Goal: Information Seeking & Learning: Learn about a topic

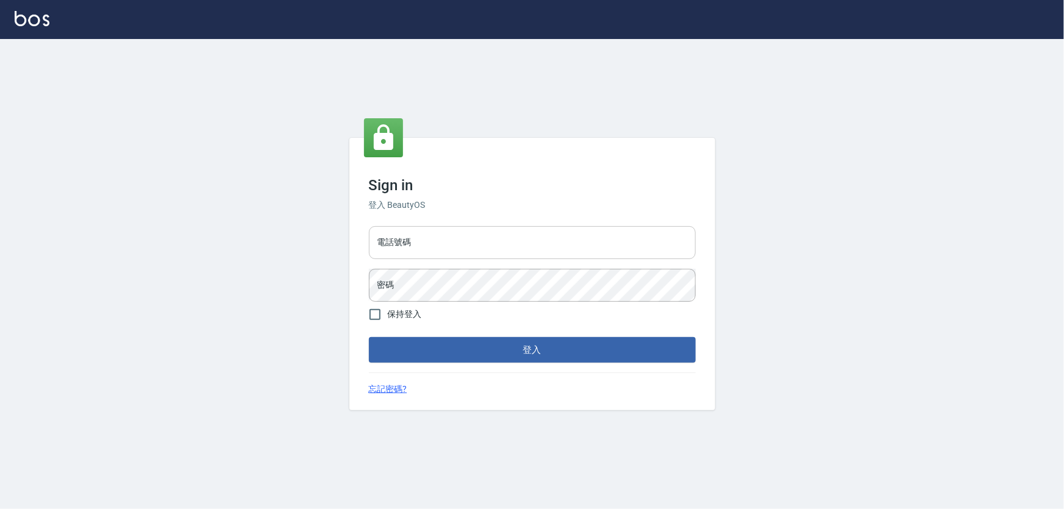
click at [474, 231] on input "電話號碼" at bounding box center [532, 242] width 327 height 33
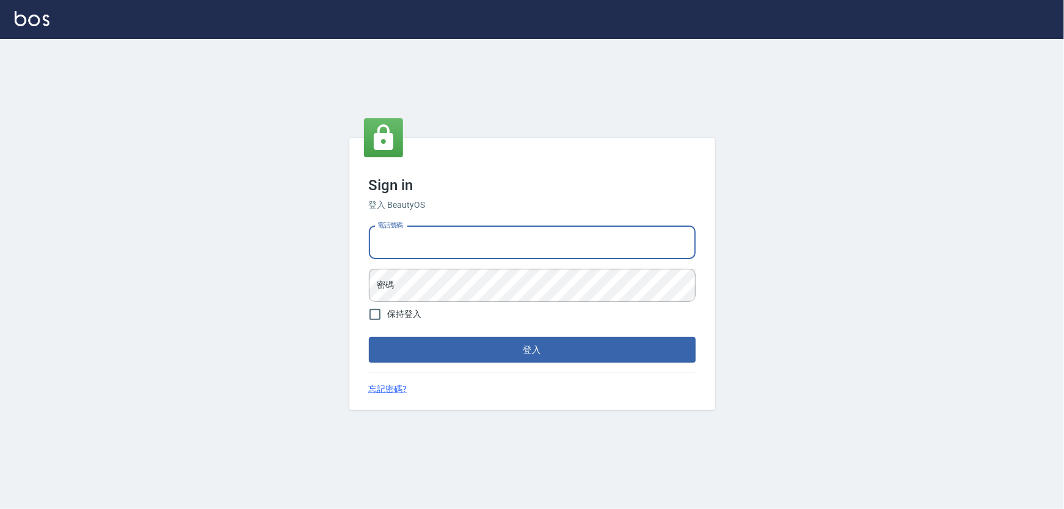
type input "0972937753"
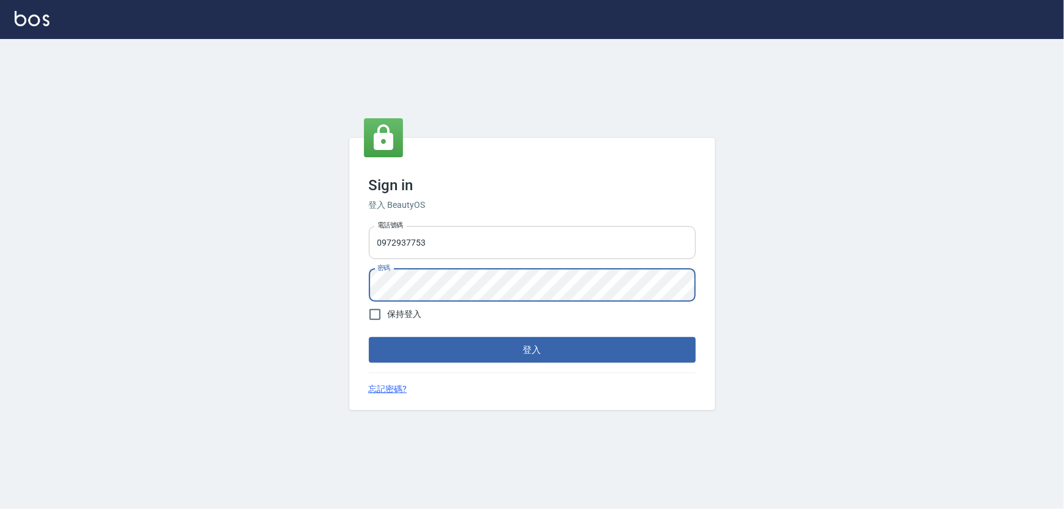
click at [369, 337] on button "登入" at bounding box center [532, 350] width 327 height 26
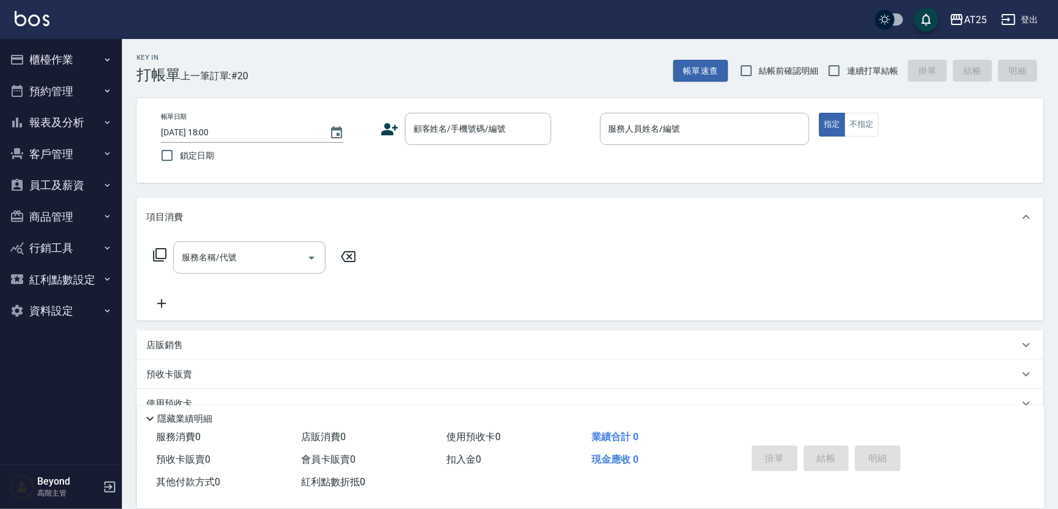
click at [718, 14] on div "AT25 登出" at bounding box center [529, 19] width 1058 height 39
click at [715, 15] on div "AT25 登出" at bounding box center [529, 19] width 1058 height 39
click at [678, 23] on div "AT25 登出" at bounding box center [529, 19] width 1058 height 39
click at [56, 123] on button "報表及分析" at bounding box center [61, 123] width 112 height 32
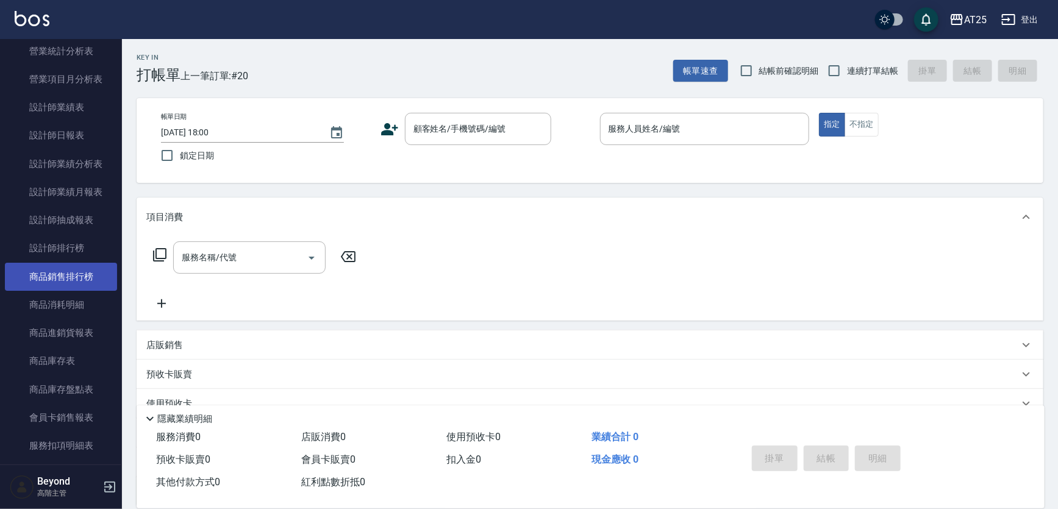
scroll to position [443, 0]
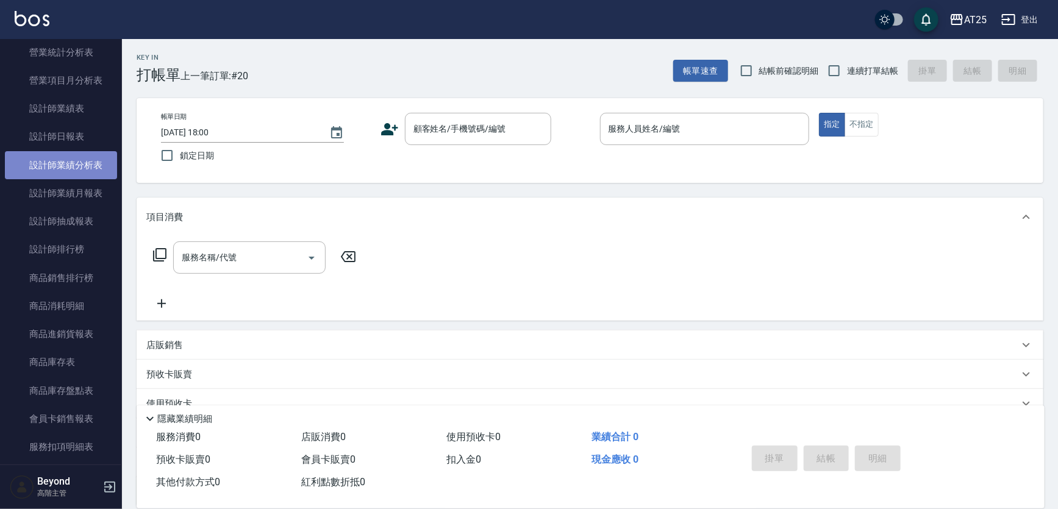
click at [81, 171] on link "設計師業績分析表" at bounding box center [61, 165] width 112 height 28
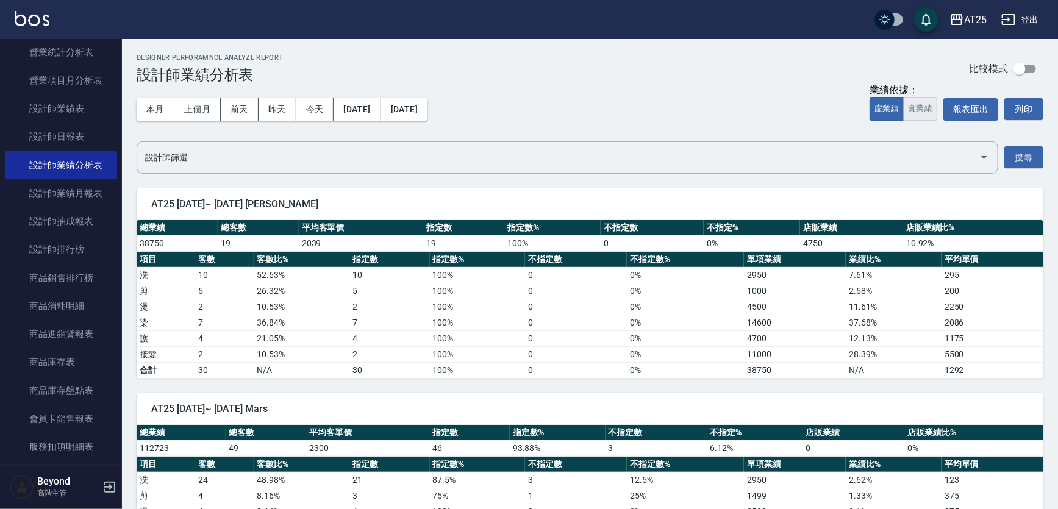
click at [908, 113] on button "實業績" at bounding box center [920, 109] width 34 height 24
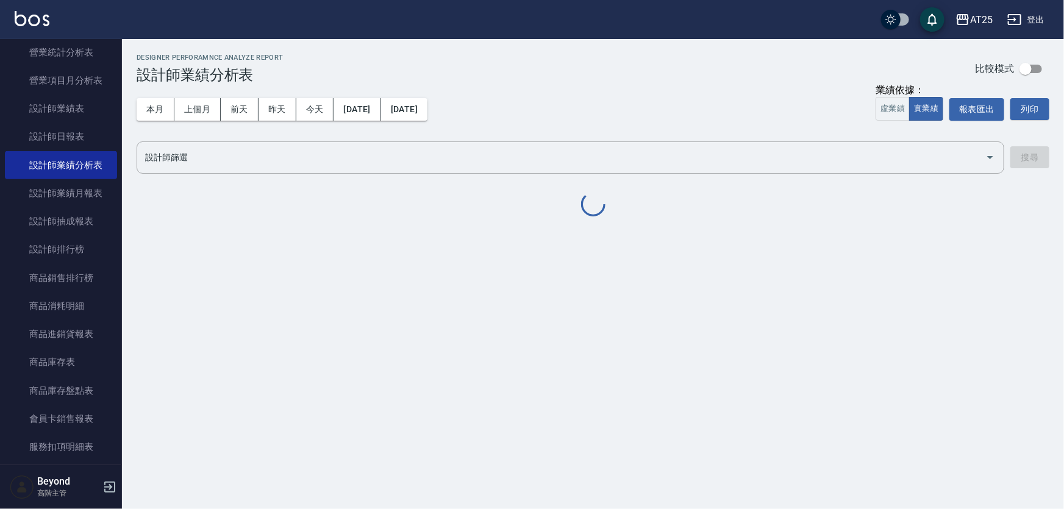
click at [730, 120] on div "本月 上個月 [DATE] [DATE] [DATE] [DATE] [DATE] 業績依據： 虛業績 實業績 報表匯出 列印" at bounding box center [593, 110] width 913 height 52
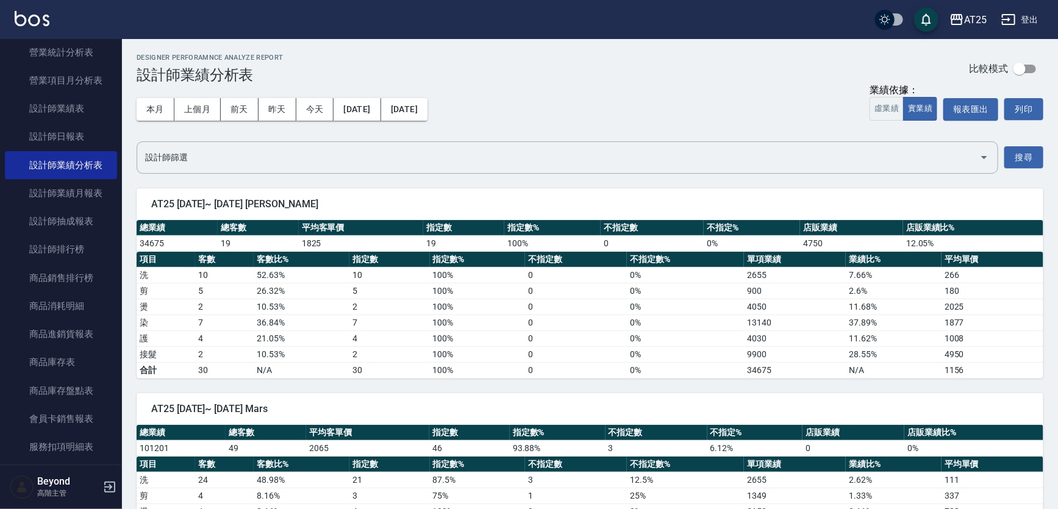
drag, startPoint x: 684, startPoint y: 113, endPoint x: 681, endPoint y: 108, distance: 6.3
click at [684, 113] on div "本月 上個月 [DATE] [DATE] [DATE] [DATE] [DATE] 業績依據： 虛業績 實業績 報表匯出 列印" at bounding box center [590, 110] width 907 height 52
click at [674, 98] on div "本月 上個月 [DATE] [DATE] [DATE] [DATE] [DATE] 業績依據： 虛業績 實業績 報表匯出 列印" at bounding box center [590, 110] width 907 height 52
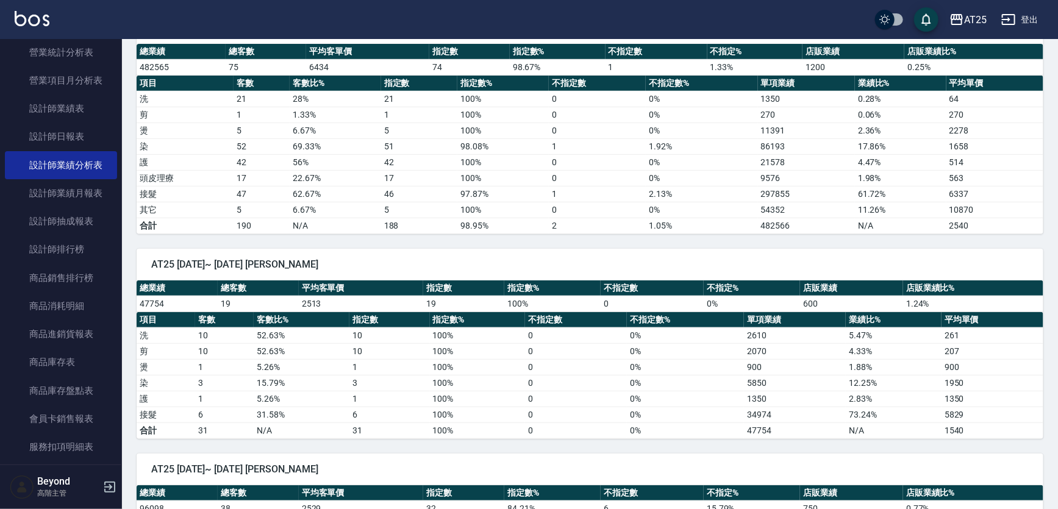
scroll to position [2439, 0]
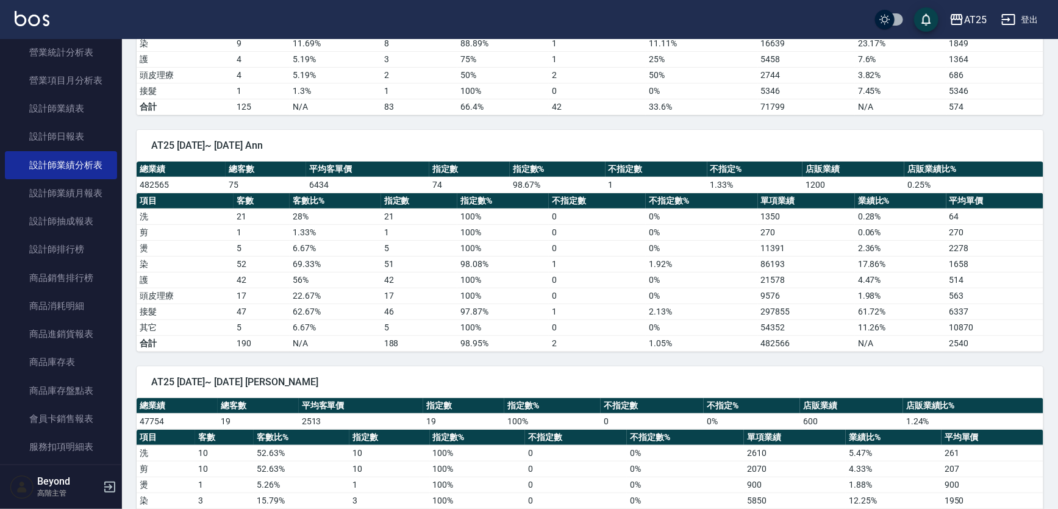
click at [609, 116] on div "AT25 [DATE]~ [DATE] Ann 總業績 總客數 平均客單價 指定數 指定數% 不指定數 不指定% 店販業績 店販業績比% 482565 75 …" at bounding box center [582, 233] width 921 height 237
drag, startPoint x: 612, startPoint y: 124, endPoint x: 653, endPoint y: 135, distance: 41.6
click at [615, 130] on div "AT25 [DATE]~ [DATE] Ann" at bounding box center [590, 146] width 907 height 32
click at [659, 140] on span "AT25 [DATE]~ [DATE] Ann" at bounding box center [590, 146] width 878 height 12
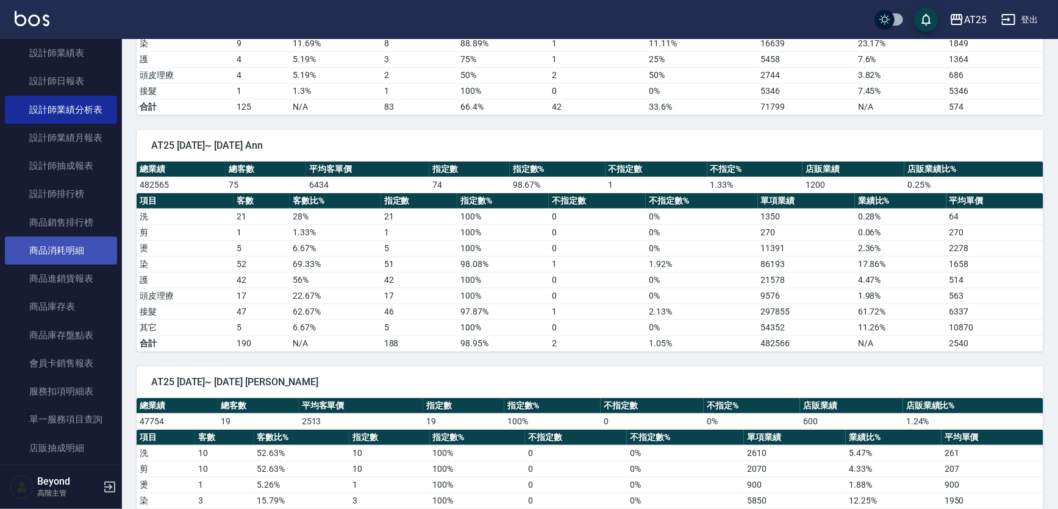
scroll to position [443, 0]
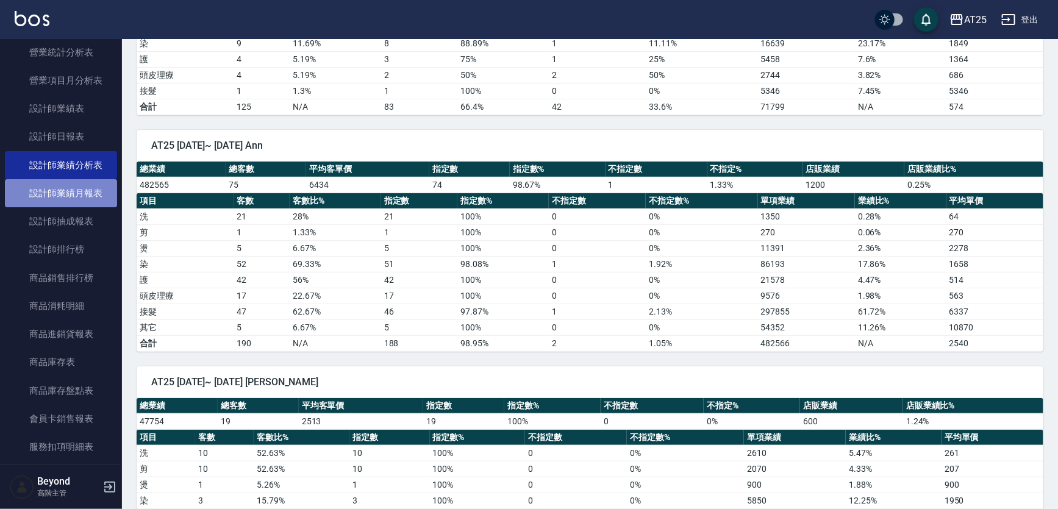
click at [84, 202] on link "設計師業績月報表" at bounding box center [61, 193] width 112 height 28
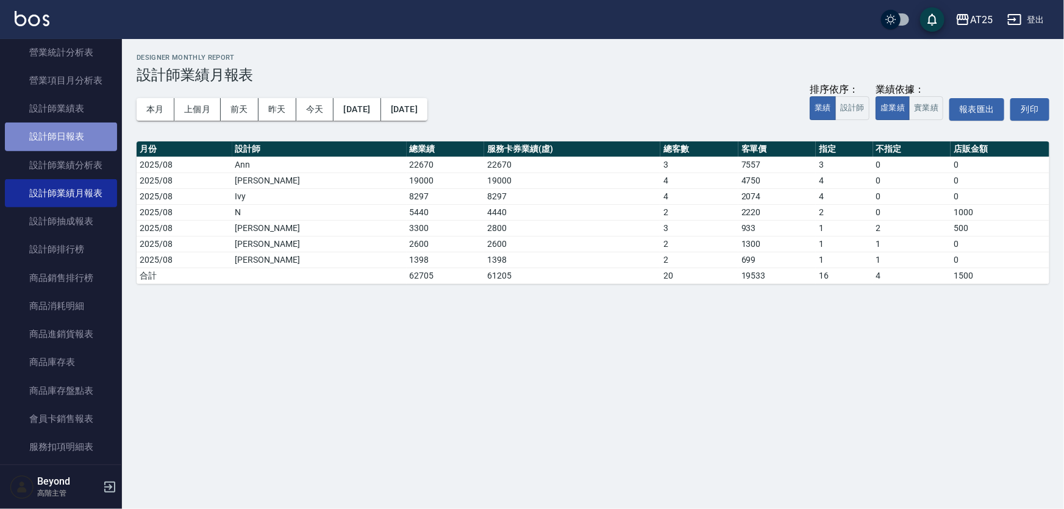
click at [66, 133] on link "設計師日報表" at bounding box center [61, 137] width 112 height 28
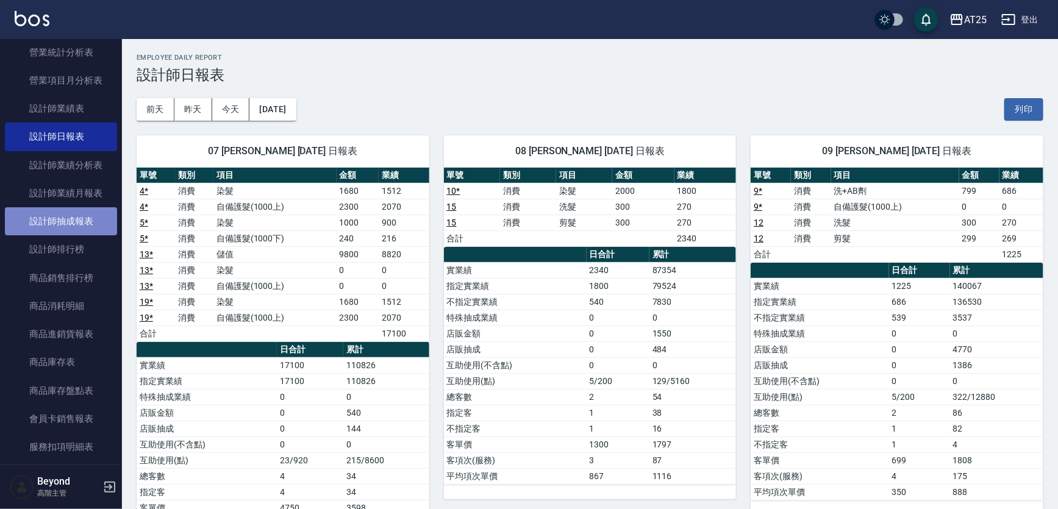
click at [68, 231] on link "設計師抽成報表" at bounding box center [61, 221] width 112 height 28
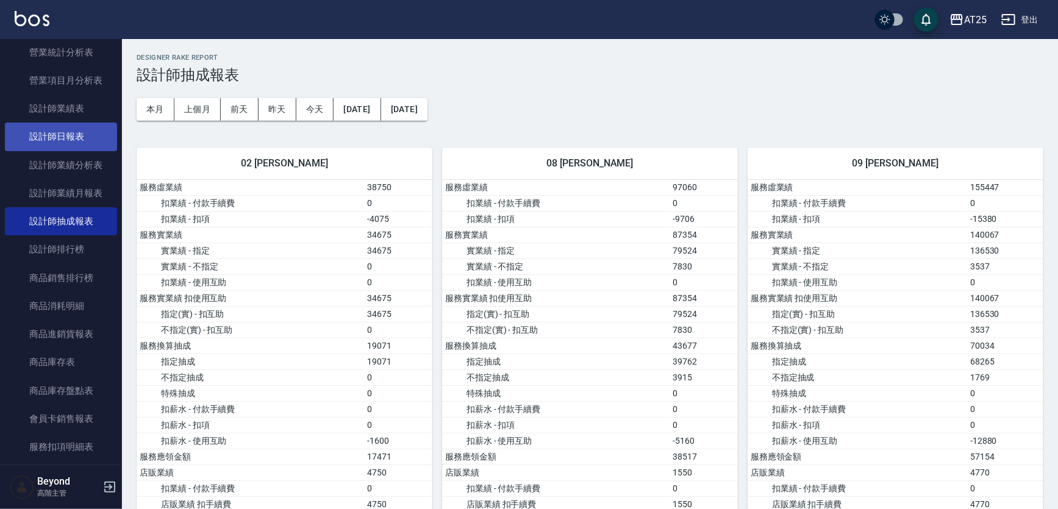
click at [71, 142] on link "設計師日報表" at bounding box center [61, 137] width 112 height 28
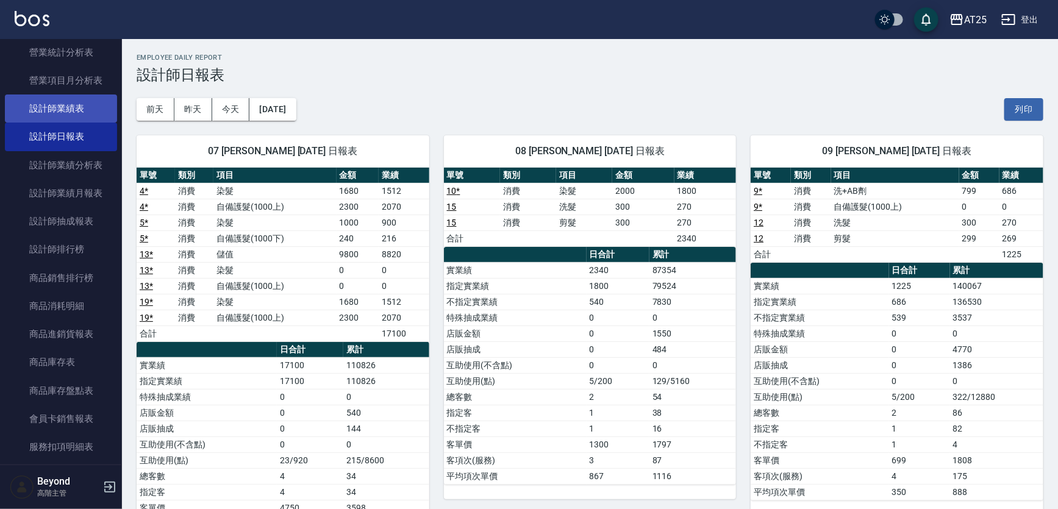
click at [71, 104] on link "設計師業績表" at bounding box center [61, 109] width 112 height 28
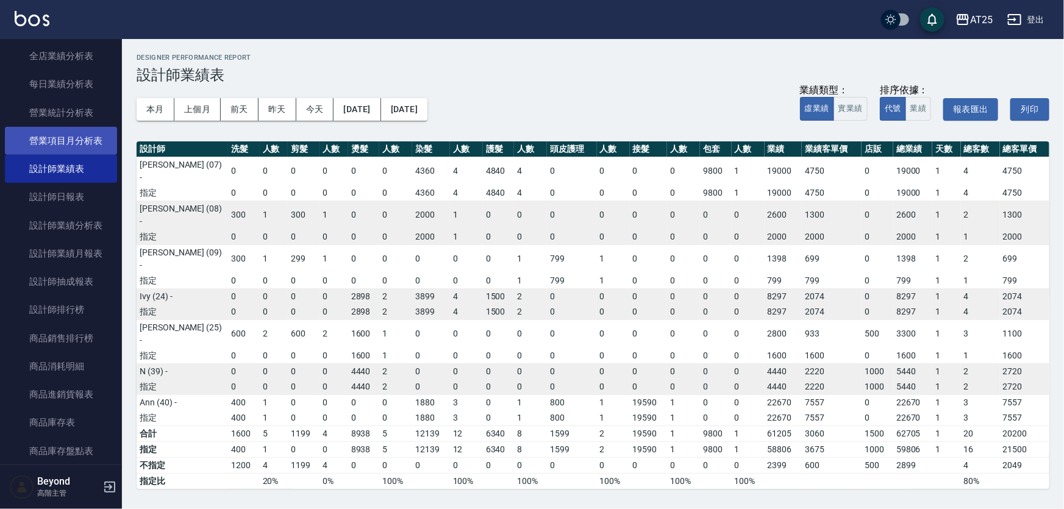
scroll to position [277, 0]
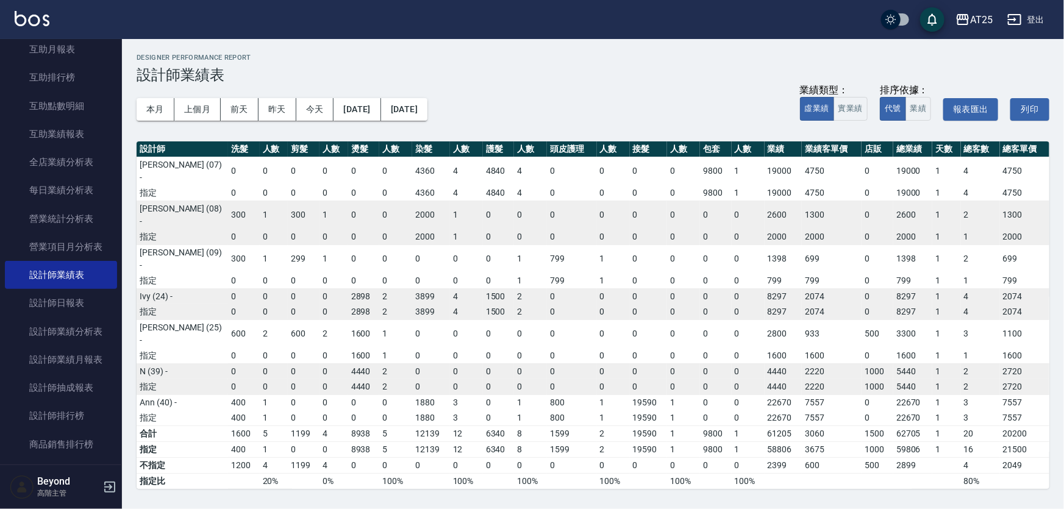
drag, startPoint x: 560, startPoint y: 35, endPoint x: 571, endPoint y: 27, distance: 13.2
click at [565, 34] on div "AT25 登出" at bounding box center [532, 19] width 1064 height 39
click at [571, 27] on div "AT25 登出" at bounding box center [532, 19] width 1064 height 39
click at [573, 24] on div "AT25 登出" at bounding box center [532, 19] width 1064 height 39
drag, startPoint x: 623, startPoint y: 35, endPoint x: 645, endPoint y: 38, distance: 22.1
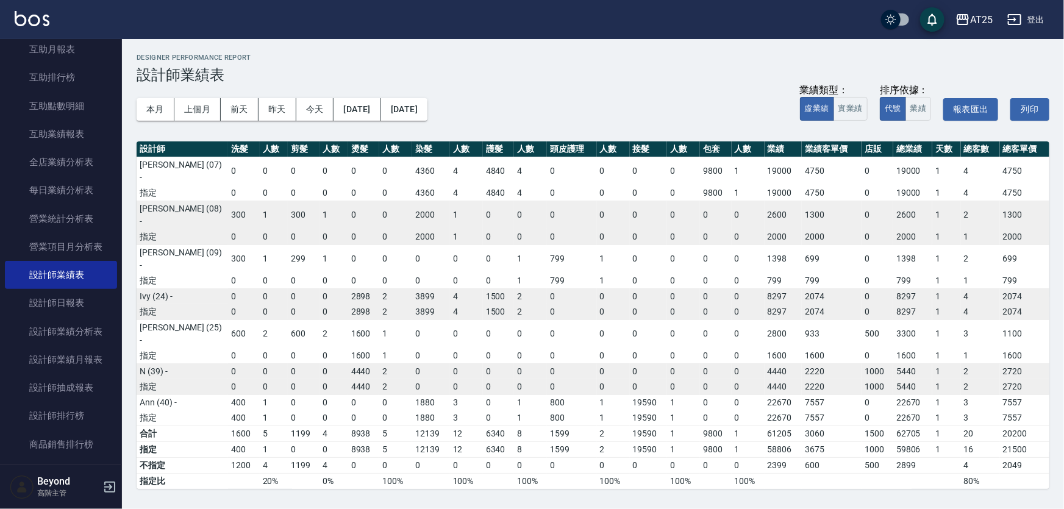
click at [623, 36] on div "AT25 登出" at bounding box center [532, 19] width 1064 height 39
click at [649, 38] on div "AT25 登出" at bounding box center [532, 19] width 1064 height 39
click at [690, 26] on div "AT25 登出" at bounding box center [532, 19] width 1064 height 39
click at [90, 136] on link "互助業績報表" at bounding box center [61, 134] width 112 height 28
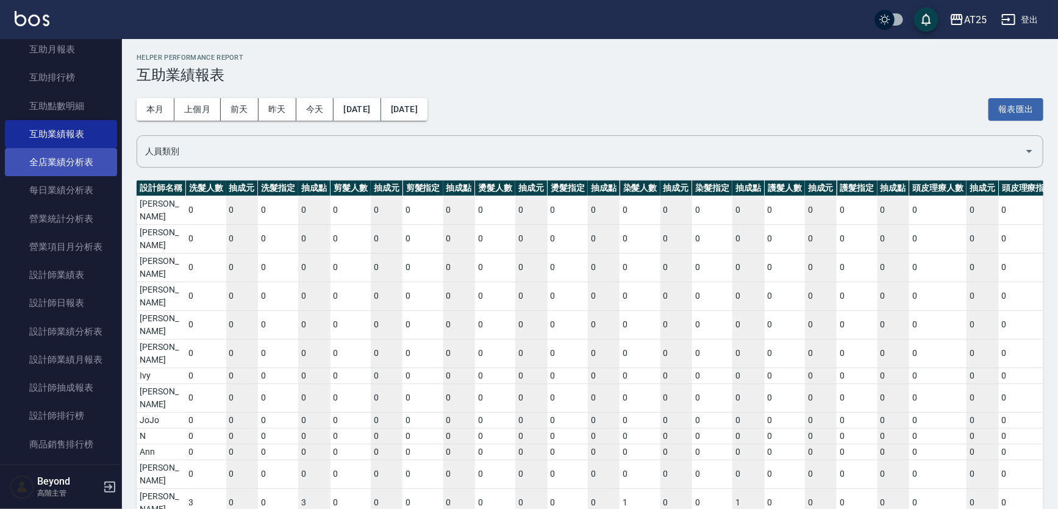
click at [88, 162] on link "全店業績分析表" at bounding box center [61, 162] width 112 height 28
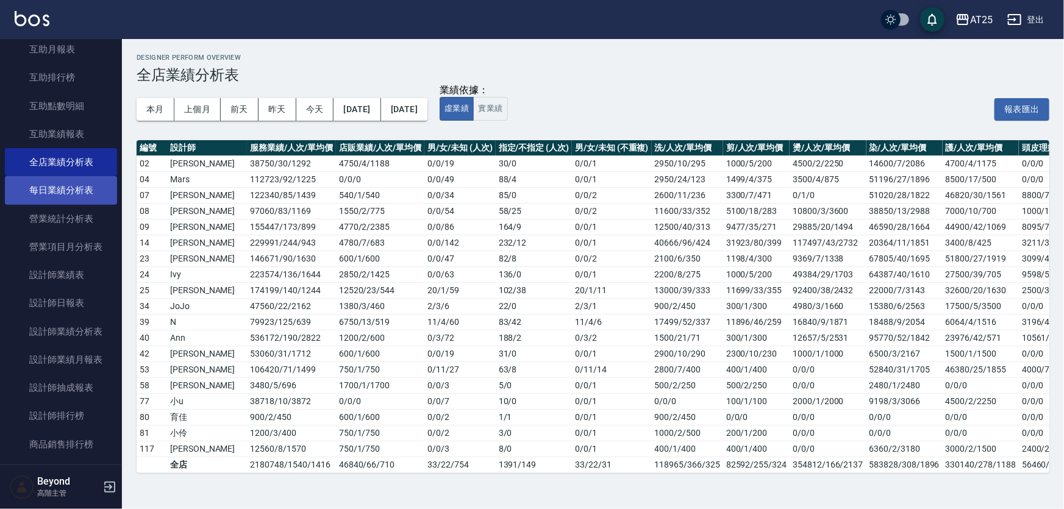
click at [82, 195] on link "每日業績分析表" at bounding box center [61, 190] width 112 height 28
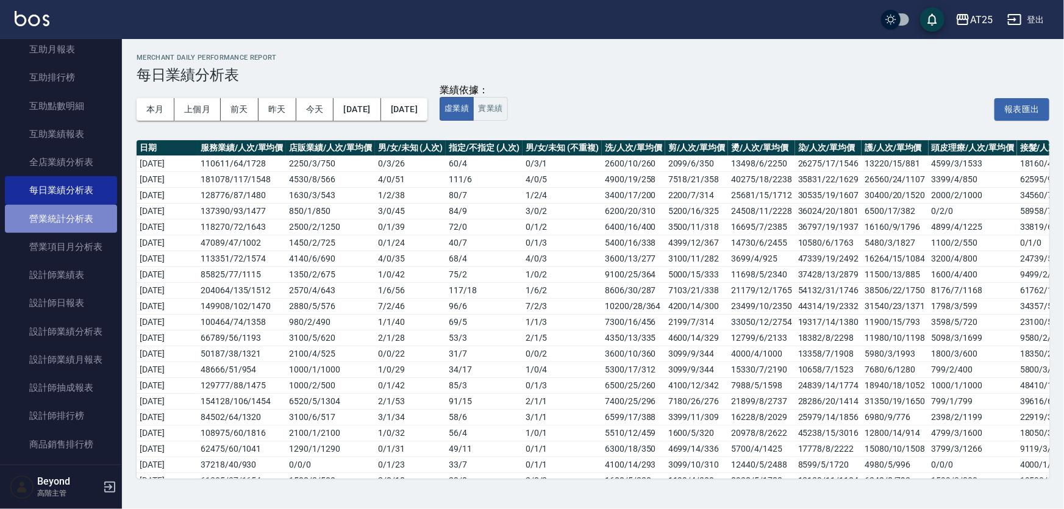
click at [80, 225] on link "營業統計分析表" at bounding box center [61, 219] width 112 height 28
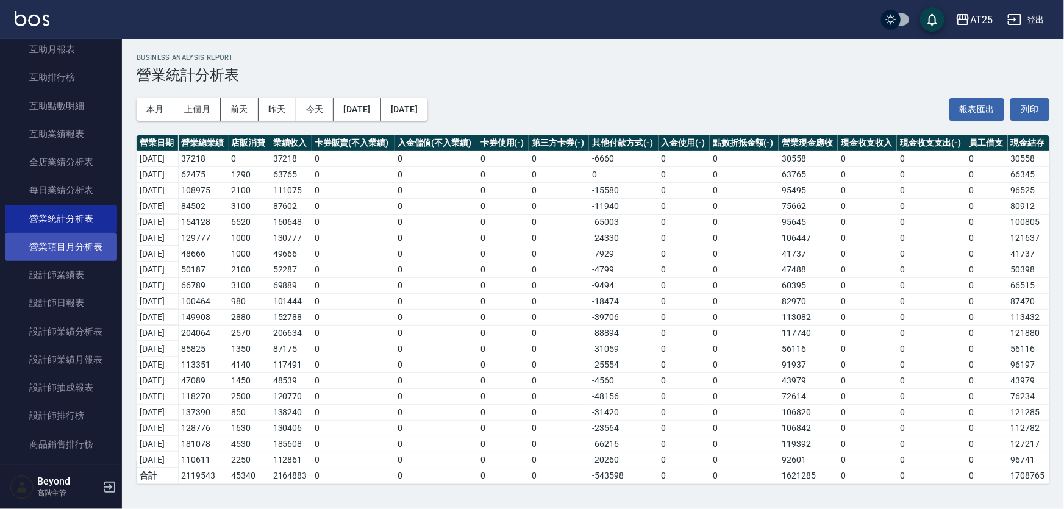
click at [84, 251] on link "營業項目月分析表" at bounding box center [61, 247] width 112 height 28
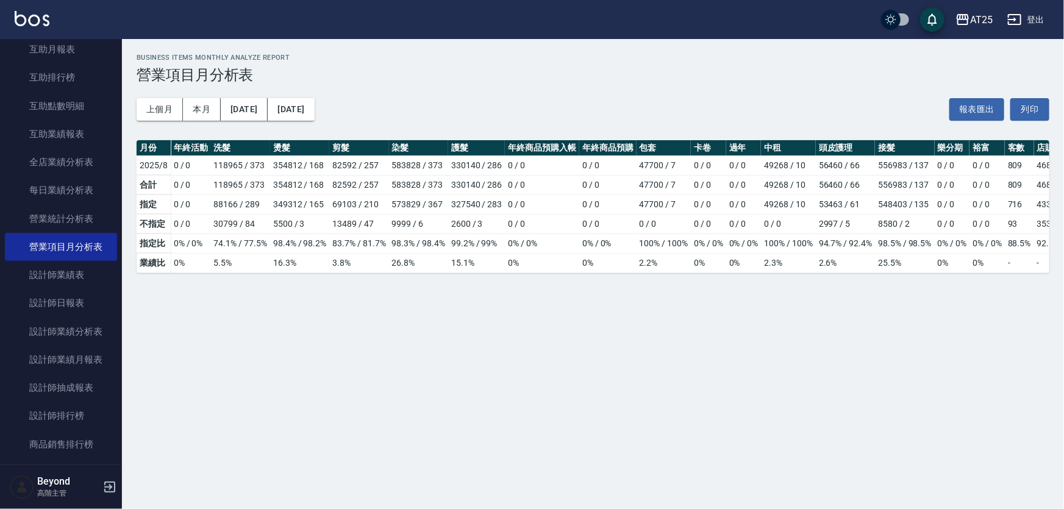
click at [472, 101] on div "上個月 本月 [DATE] [DATE] 報表匯出 列印" at bounding box center [593, 110] width 913 height 52
